Goal: Obtain resource: Obtain resource

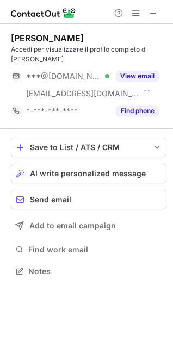
scroll to position [263, 173]
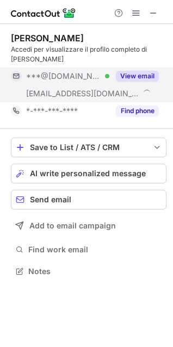
click at [128, 79] on button "View email" at bounding box center [137, 76] width 43 height 11
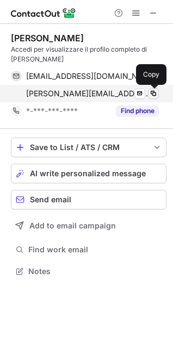
click at [152, 94] on span at bounding box center [153, 93] width 9 height 9
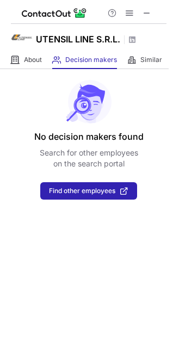
drag, startPoint x: 152, startPoint y: 16, endPoint x: 102, endPoint y: 16, distance: 50.1
click at [152, 16] on button at bounding box center [146, 13] width 13 height 13
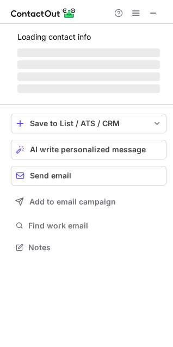
scroll to position [5, 5]
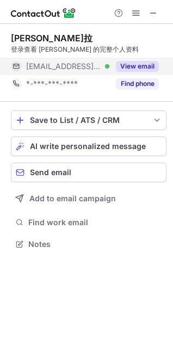
click at [144, 64] on button "View email" at bounding box center [137, 66] width 43 height 11
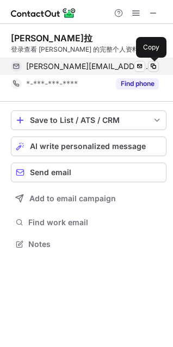
click at [156, 68] on span at bounding box center [153, 66] width 9 height 9
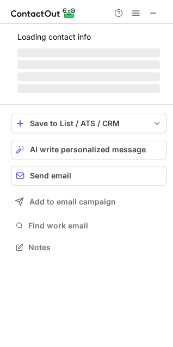
scroll to position [226, 173]
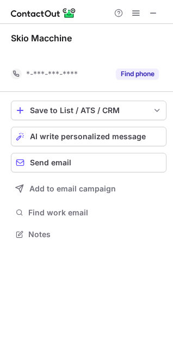
scroll to position [209, 173]
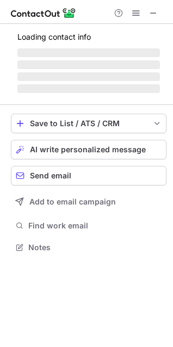
scroll to position [5, 5]
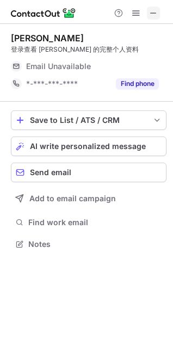
click at [159, 12] on button at bounding box center [153, 13] width 13 height 13
